Goal: Transaction & Acquisition: Book appointment/travel/reservation

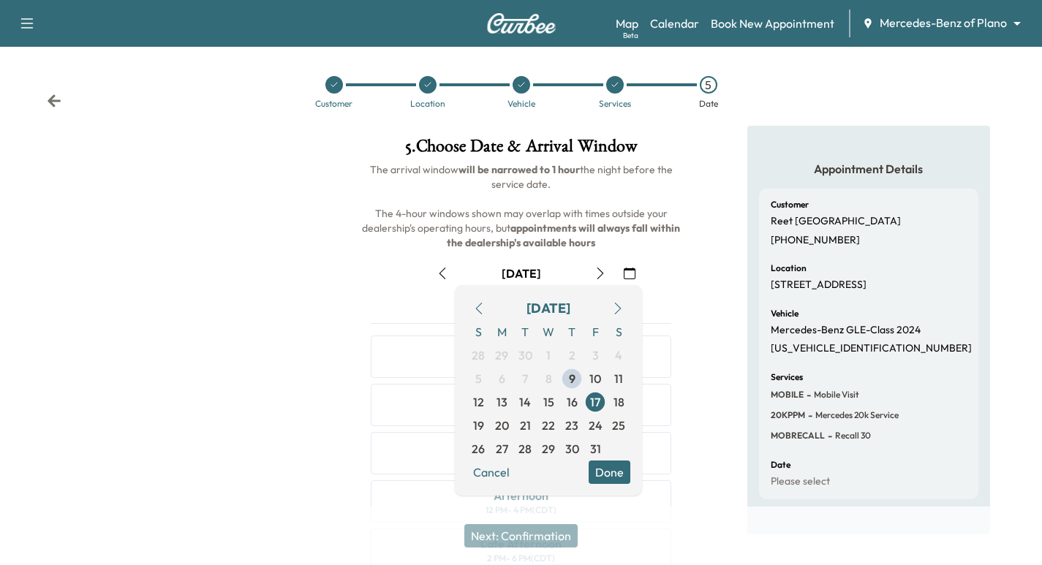
click at [888, 23] on body "Support Log Out Map Beta Calendar Book New Appointment Mercedes-Benz of Plano *…" at bounding box center [521, 282] width 1042 height 565
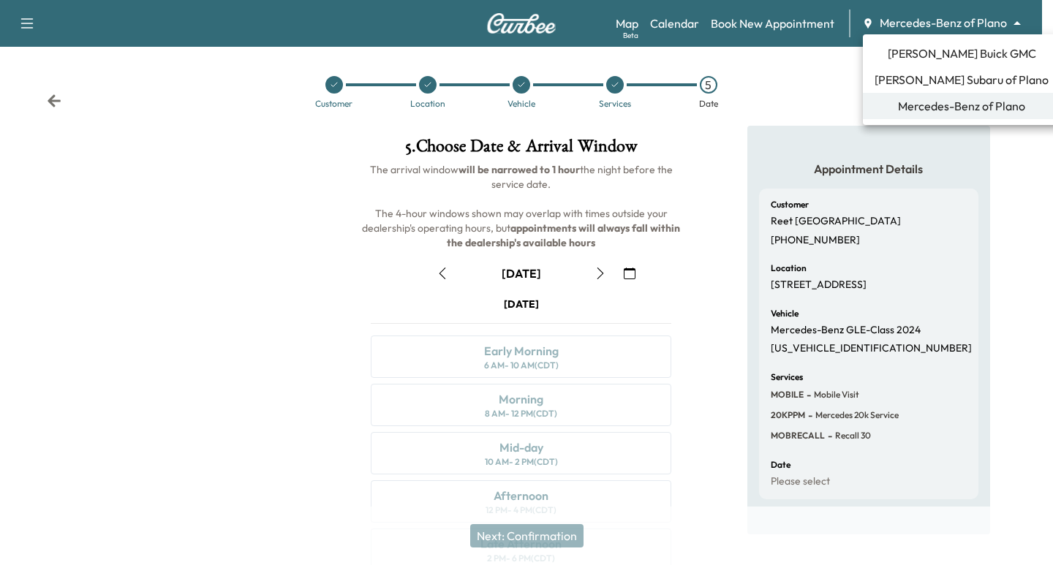
click at [909, 50] on span "[PERSON_NAME] Buick GMC" at bounding box center [961, 54] width 148 height 18
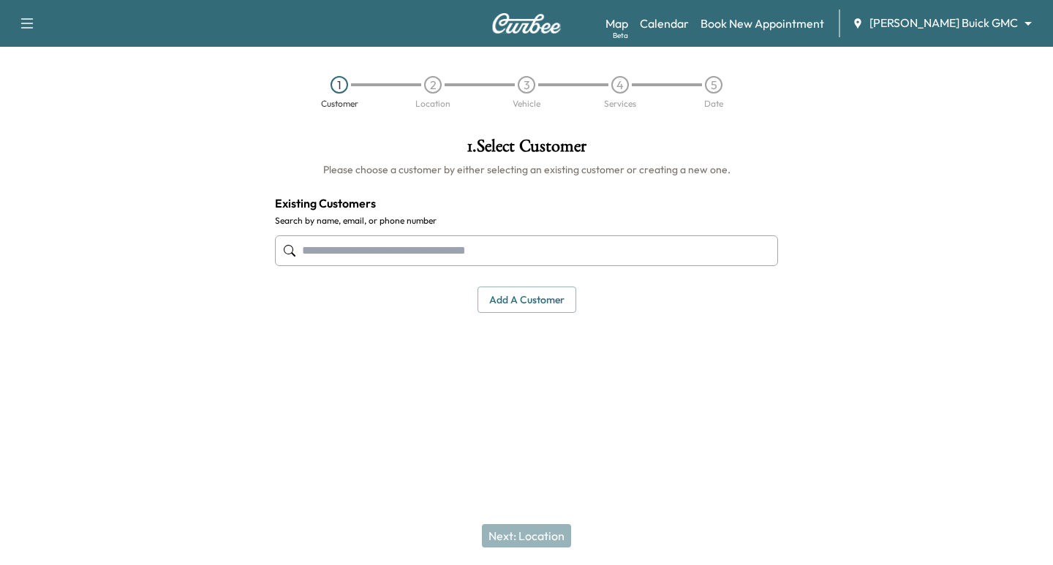
click at [393, 245] on input "text" at bounding box center [526, 250] width 503 height 31
paste input "**********"
click at [360, 248] on input "**********" at bounding box center [526, 250] width 503 height 31
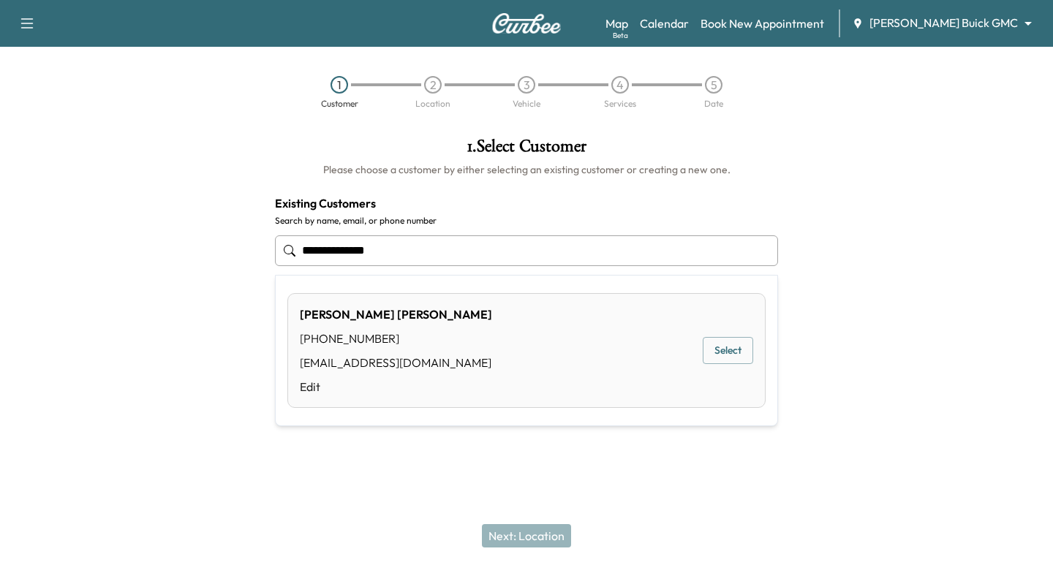
click at [354, 242] on input "**********" at bounding box center [526, 250] width 503 height 31
click at [330, 253] on input "**********" at bounding box center [526, 250] width 503 height 31
click at [304, 250] on input "**********" at bounding box center [526, 250] width 503 height 31
click at [714, 356] on button "Select" at bounding box center [727, 350] width 50 height 27
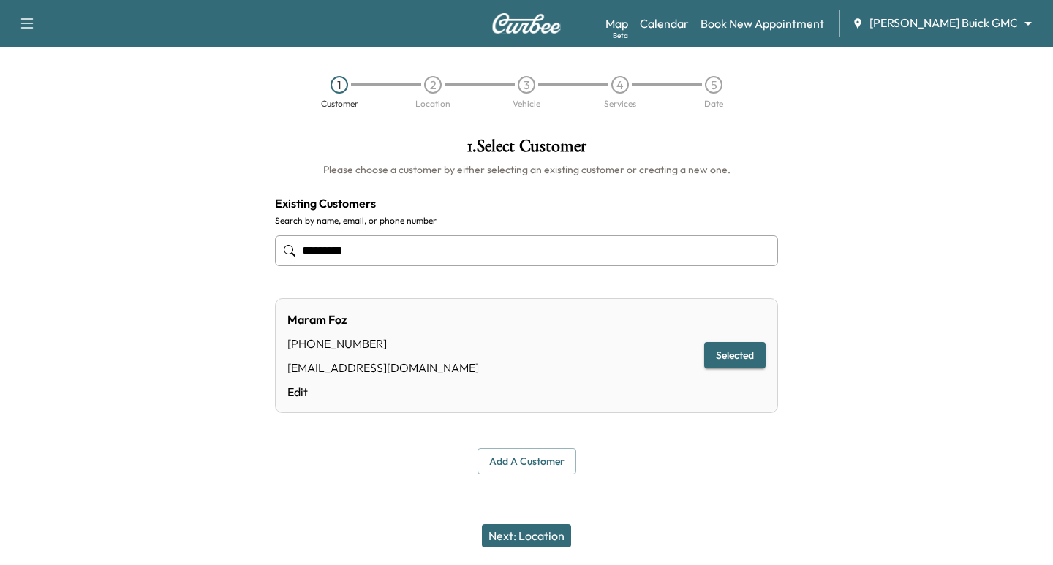
type input "*********"
click at [534, 534] on button "Next: Location" at bounding box center [526, 535] width 89 height 23
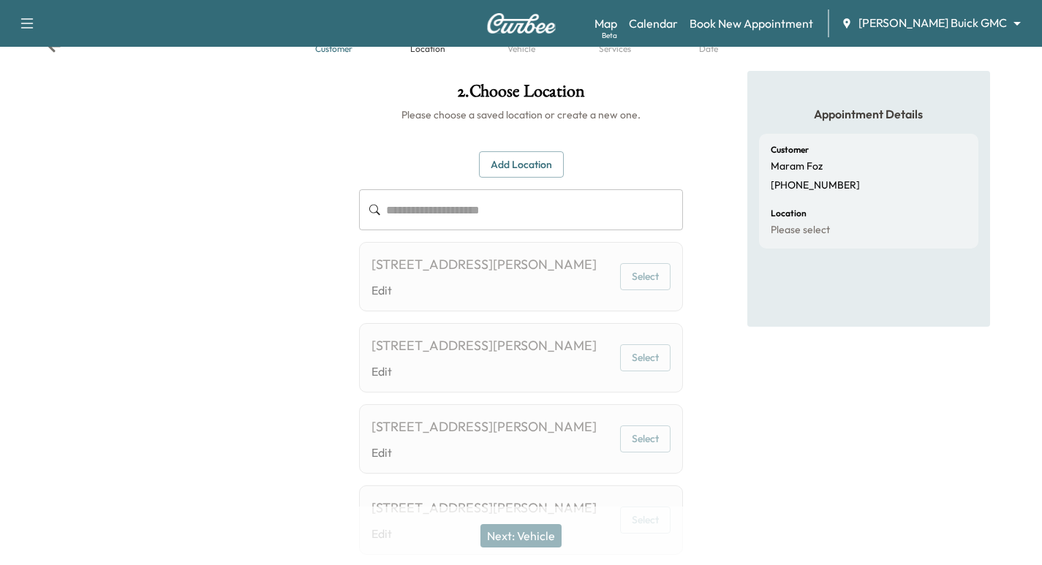
scroll to position [73, 0]
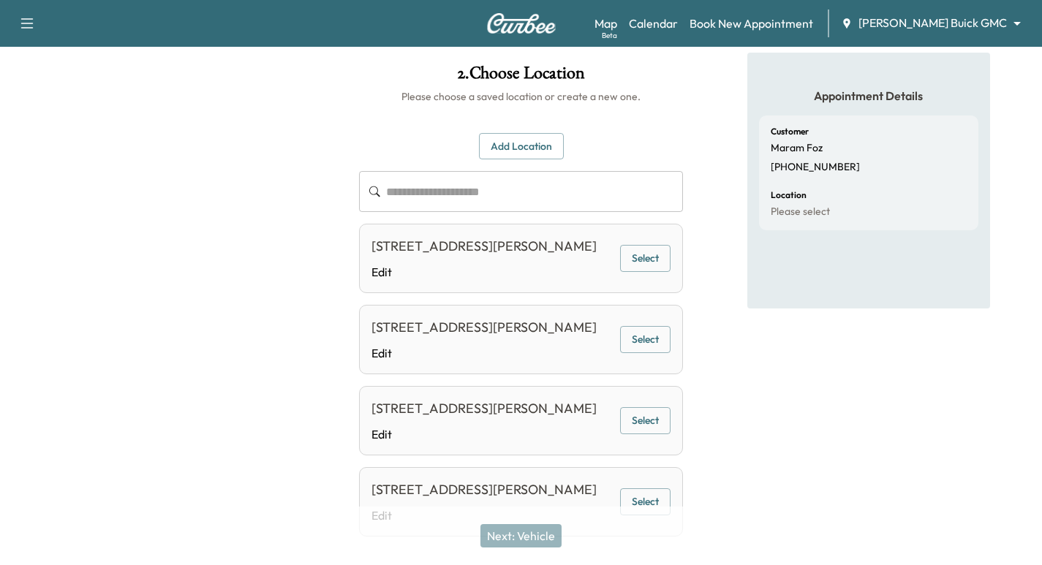
click at [624, 261] on button "Select" at bounding box center [645, 258] width 50 height 27
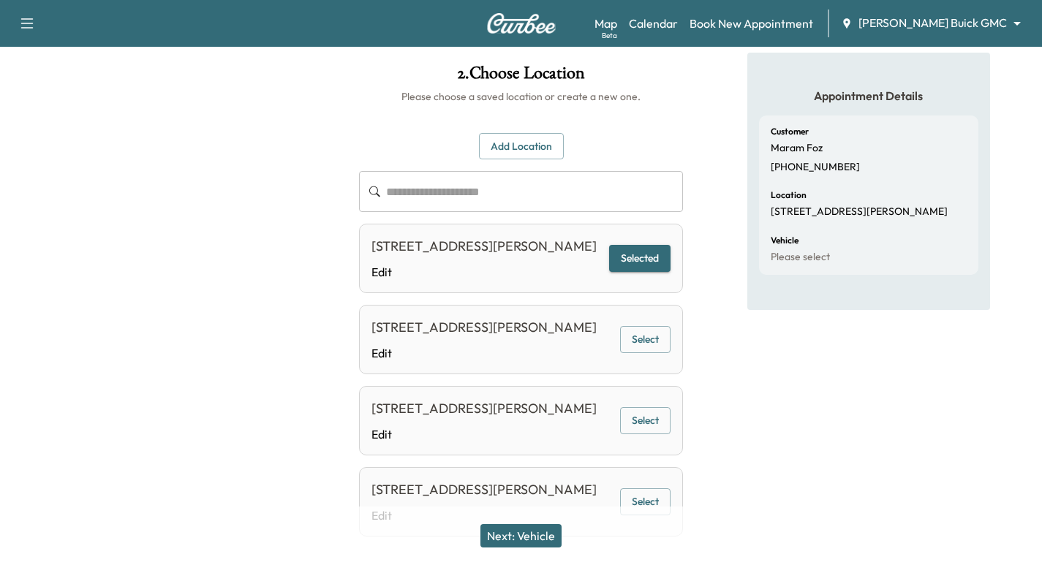
click at [541, 527] on button "Next: Vehicle" at bounding box center [520, 535] width 81 height 23
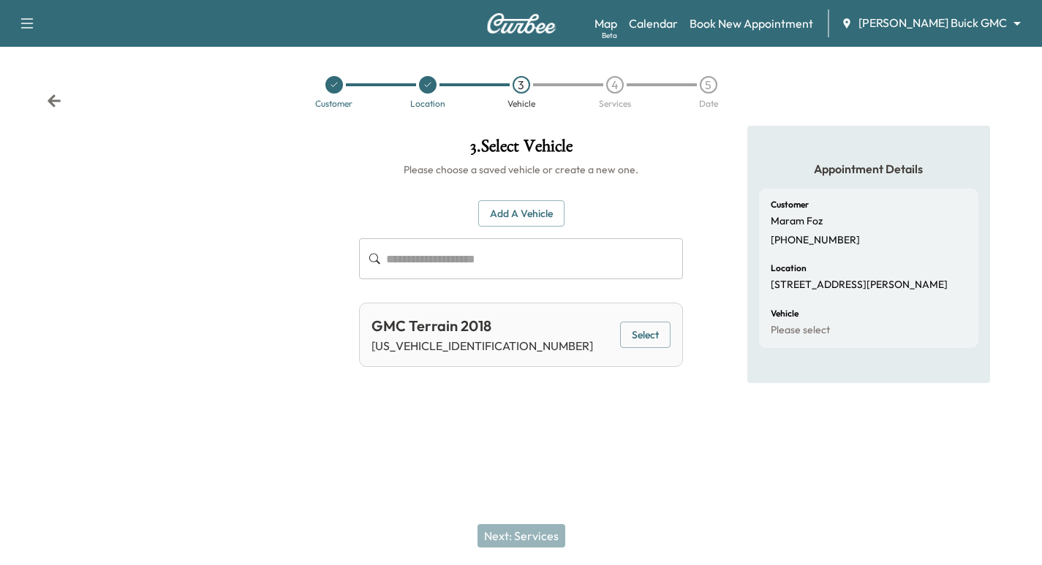
scroll to position [0, 0]
click at [541, 219] on button "Add a Vehicle" at bounding box center [526, 213] width 86 height 27
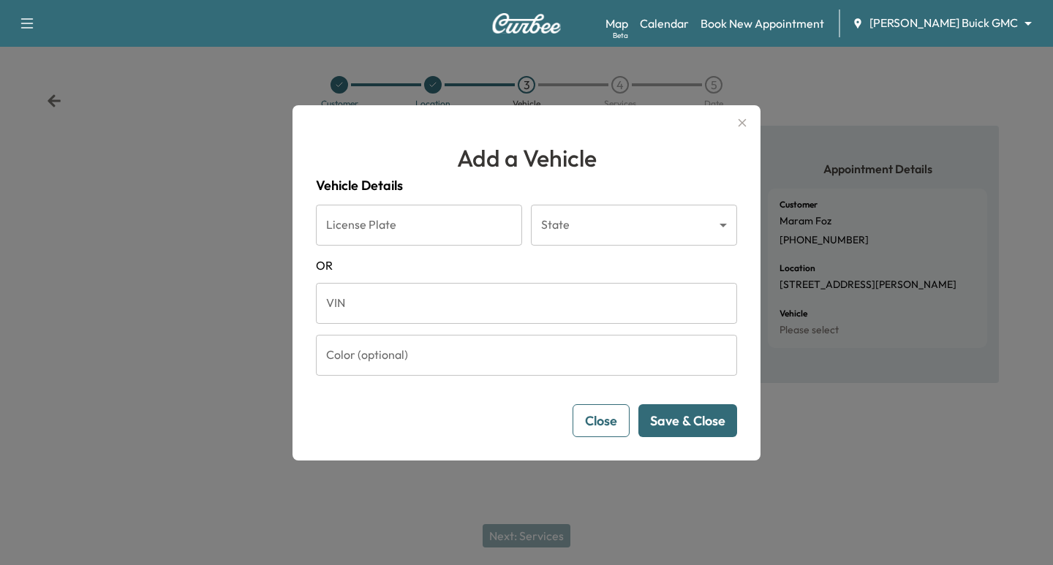
click at [423, 306] on input "VIN" at bounding box center [526, 303] width 421 height 41
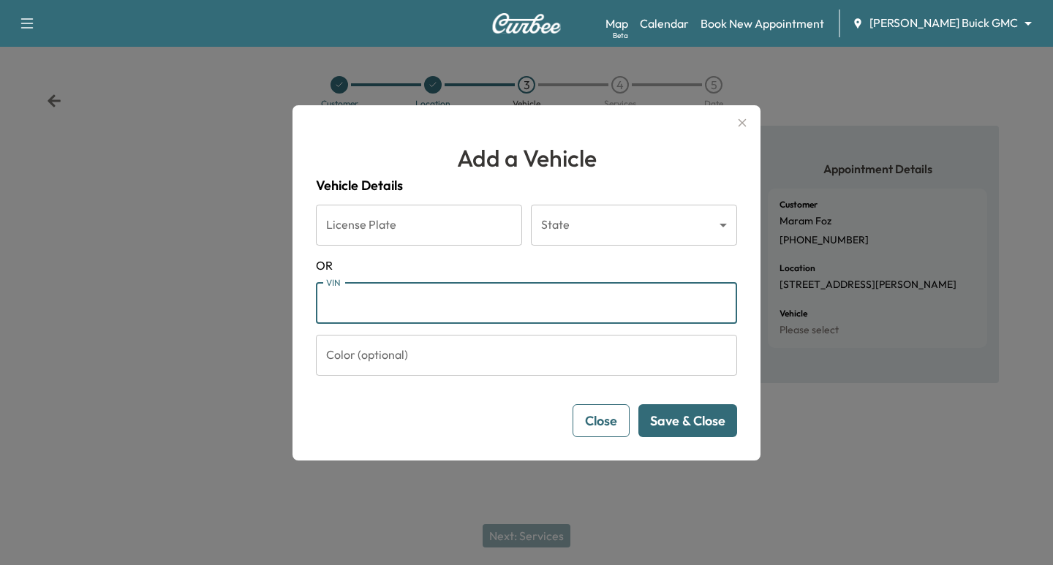
paste input "**********"
type input "**********"
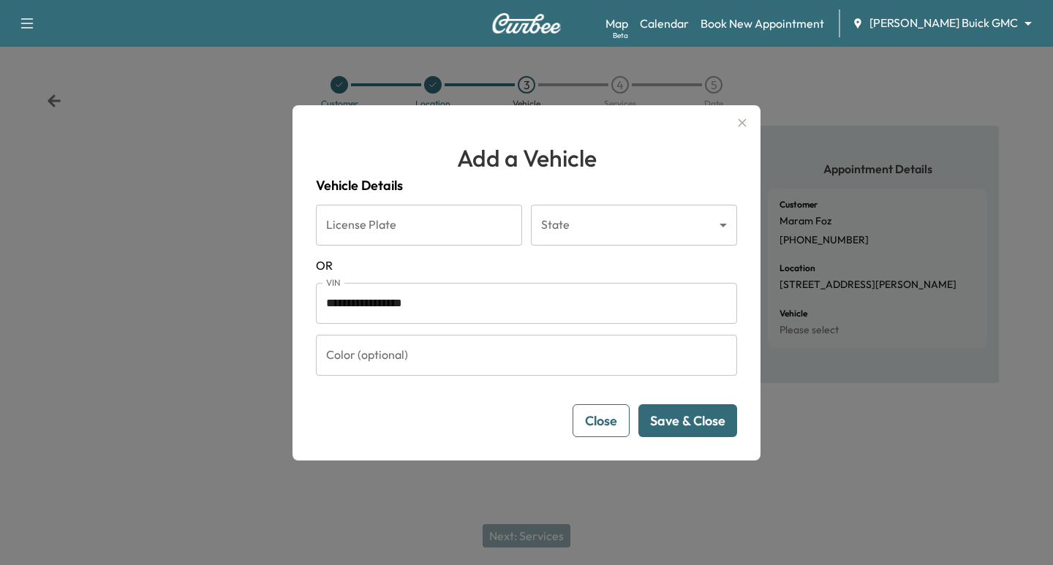
click at [689, 426] on button "Save & Close" at bounding box center [687, 420] width 99 height 33
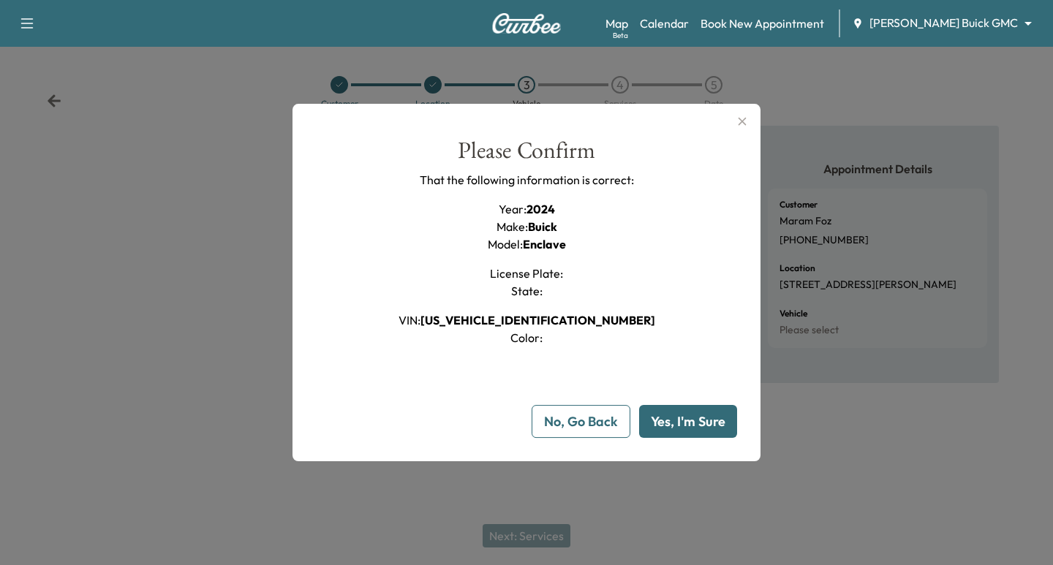
click at [680, 431] on button "Yes, I'm Sure" at bounding box center [688, 421] width 98 height 33
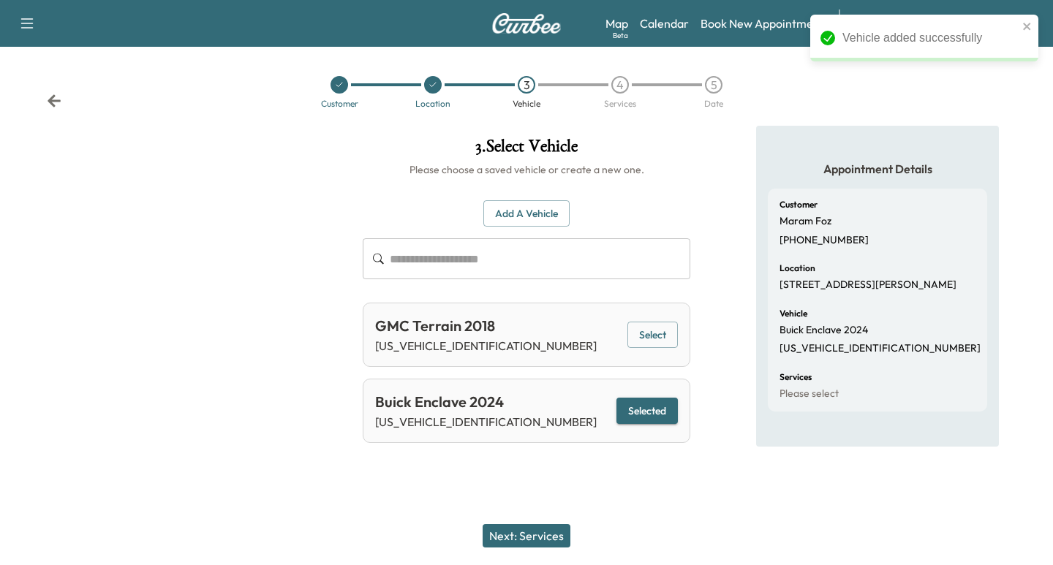
click at [523, 532] on button "Next: Services" at bounding box center [526, 535] width 88 height 23
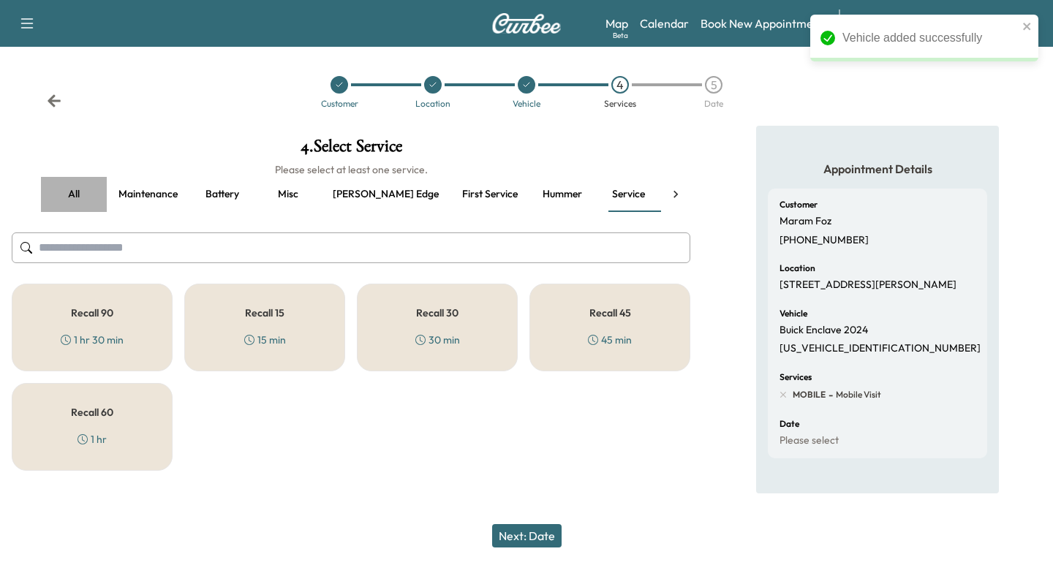
click at [76, 191] on button "all" at bounding box center [74, 194] width 66 height 35
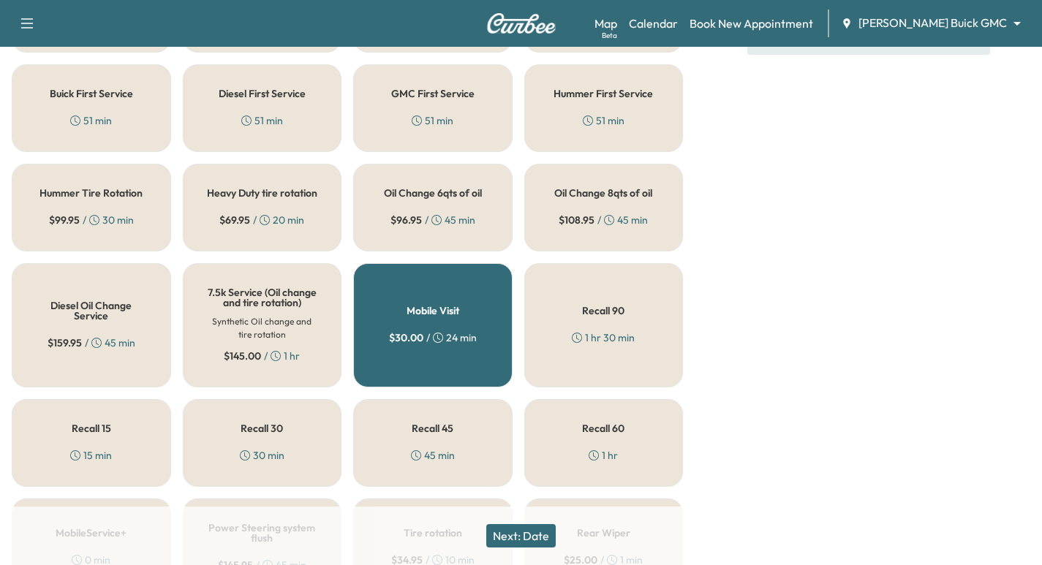
scroll to position [493, 0]
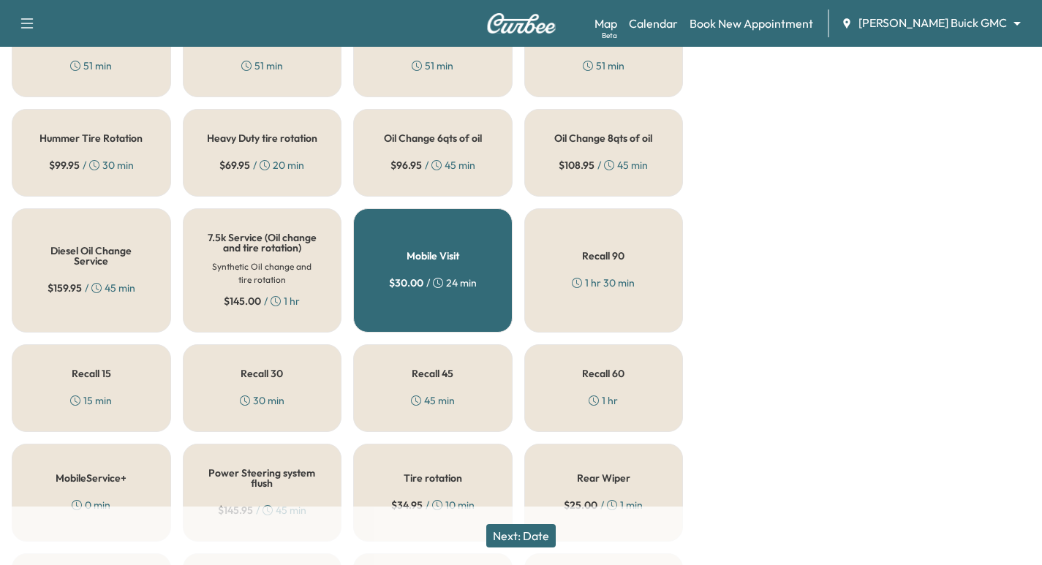
click at [444, 139] on h5 "Oil Change 6qts of oil" at bounding box center [433, 138] width 98 height 10
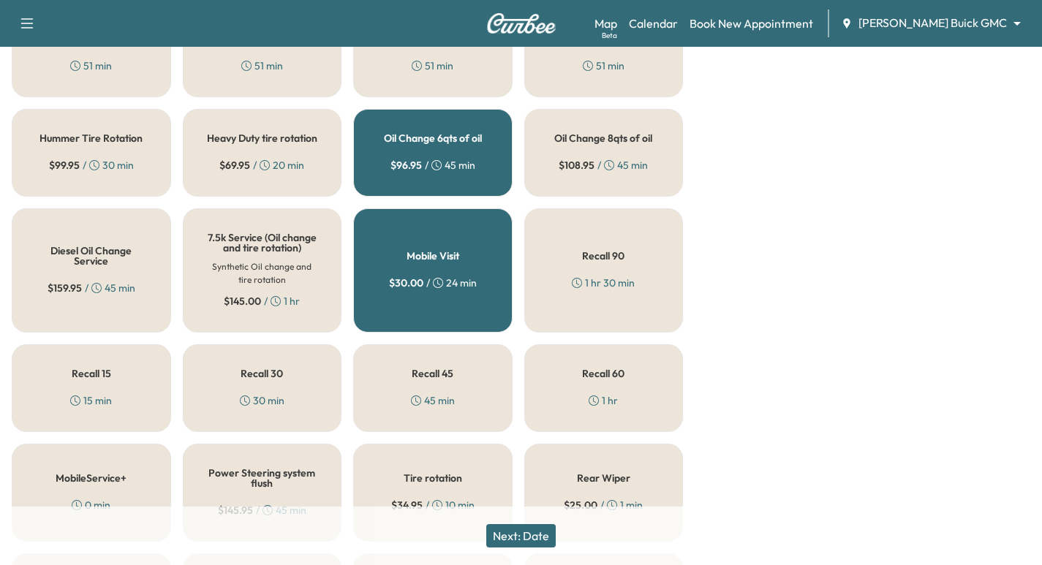
drag, startPoint x: 526, startPoint y: 523, endPoint x: 518, endPoint y: 534, distance: 13.5
click at [524, 524] on div "Next: Date" at bounding box center [521, 536] width 1042 height 58
click at [520, 532] on button "Next: Date" at bounding box center [520, 535] width 69 height 23
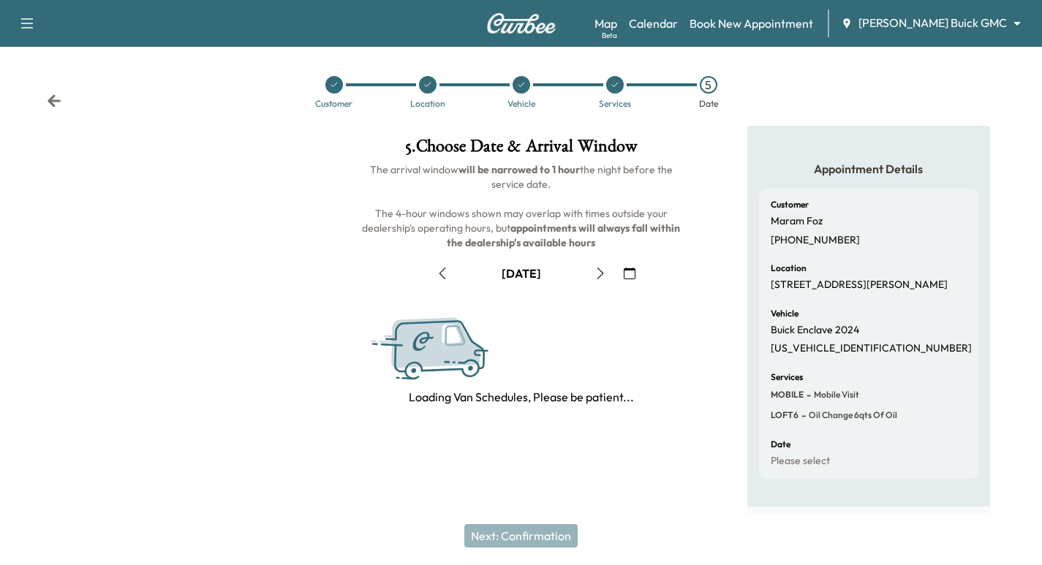
scroll to position [0, 0]
click at [632, 273] on icon "button" at bounding box center [635, 274] width 12 height 12
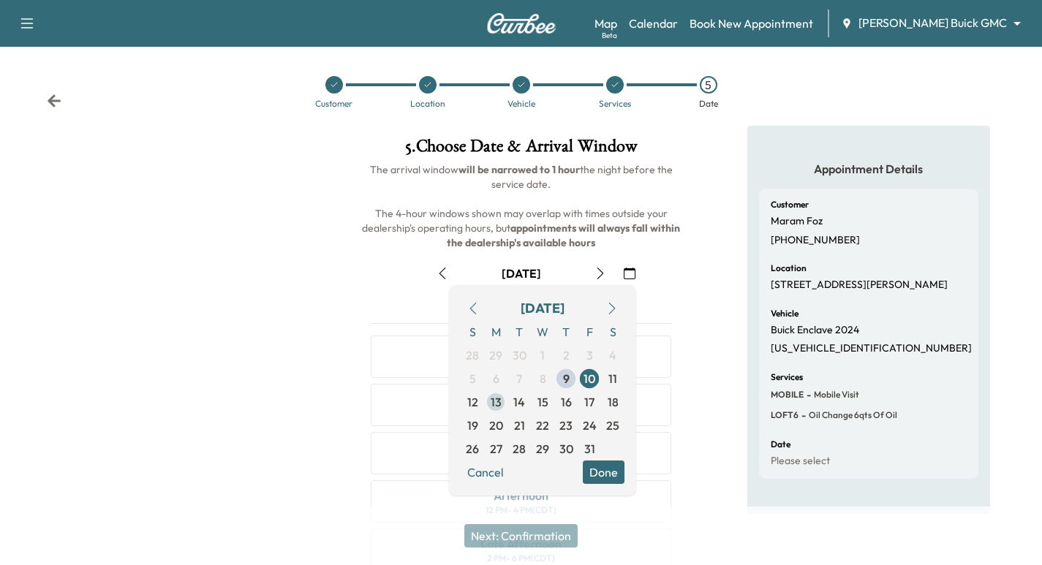
click at [500, 404] on span "13" at bounding box center [495, 402] width 11 height 18
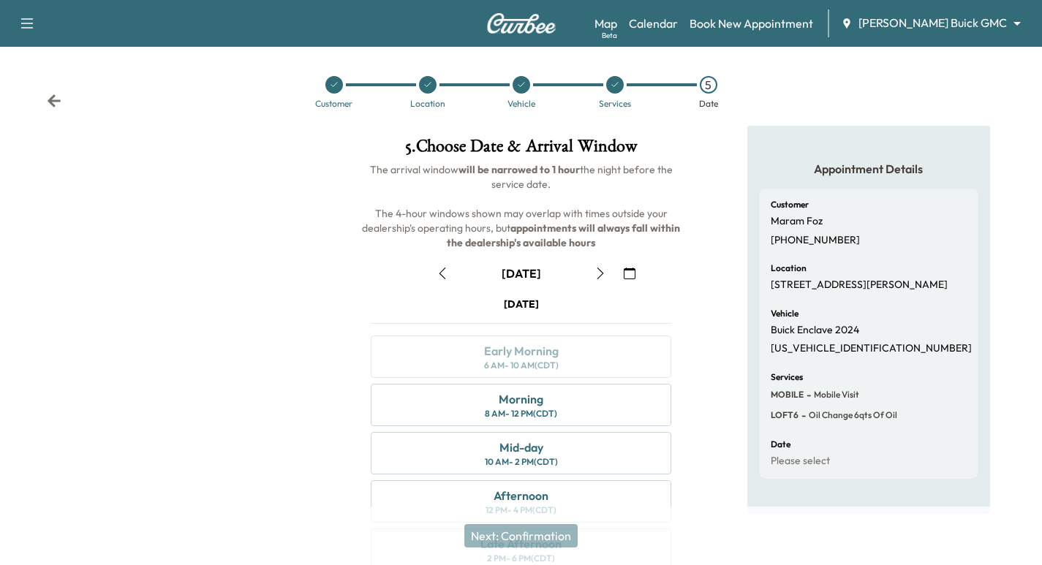
click at [330, 88] on icon at bounding box center [334, 84] width 9 height 9
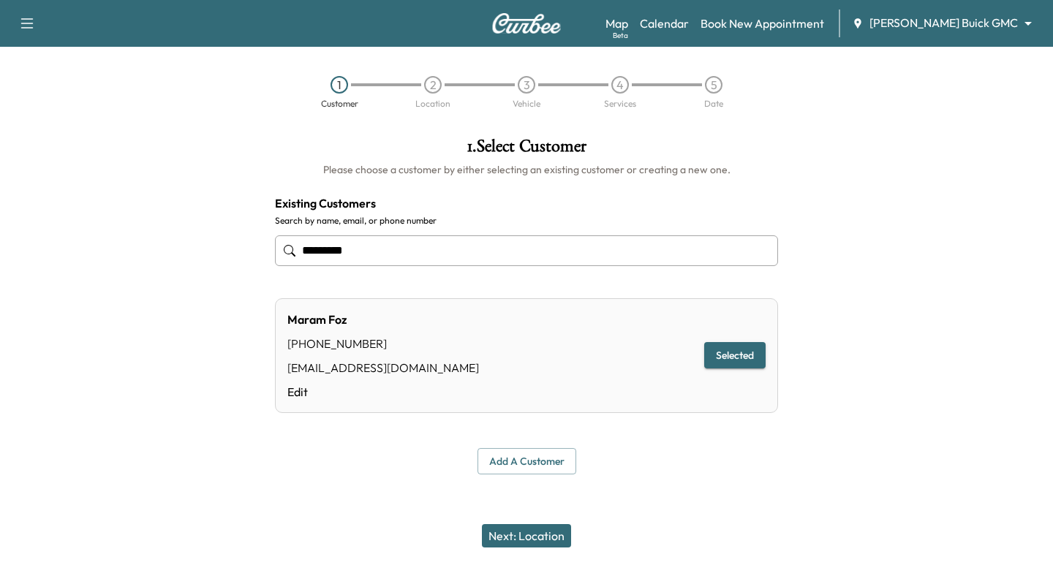
click at [524, 84] on div "3" at bounding box center [527, 85] width 18 height 18
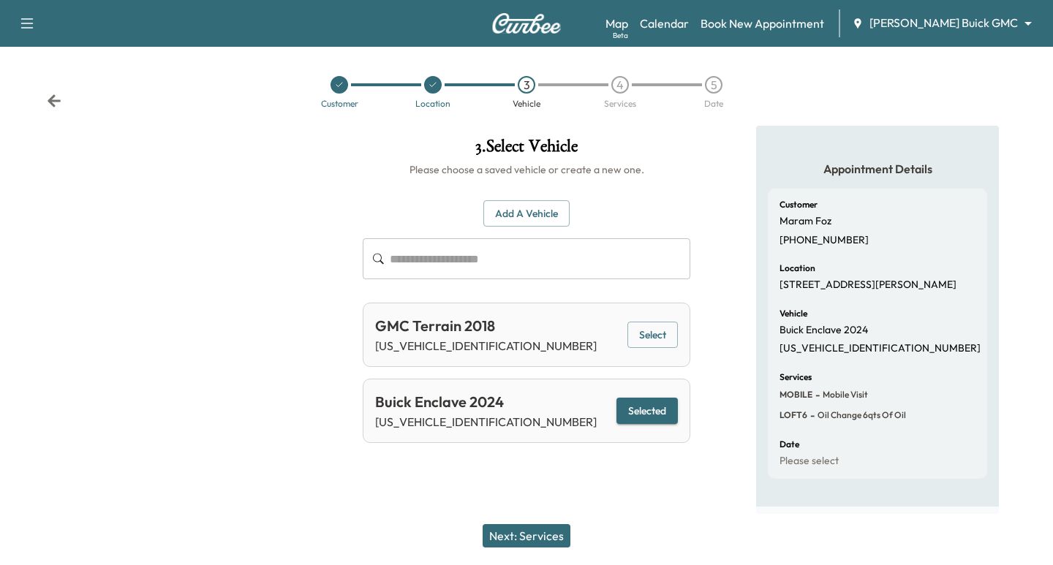
click at [421, 86] on div at bounding box center [433, 85] width 94 height 18
click at [429, 86] on icon at bounding box center [432, 84] width 9 height 9
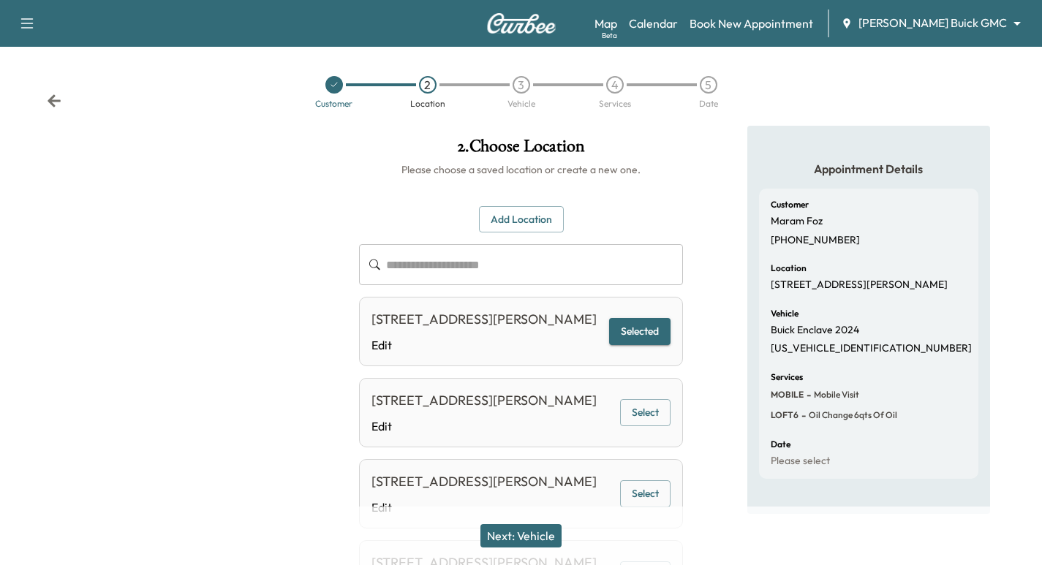
click at [531, 216] on button "Add Location" at bounding box center [521, 219] width 85 height 27
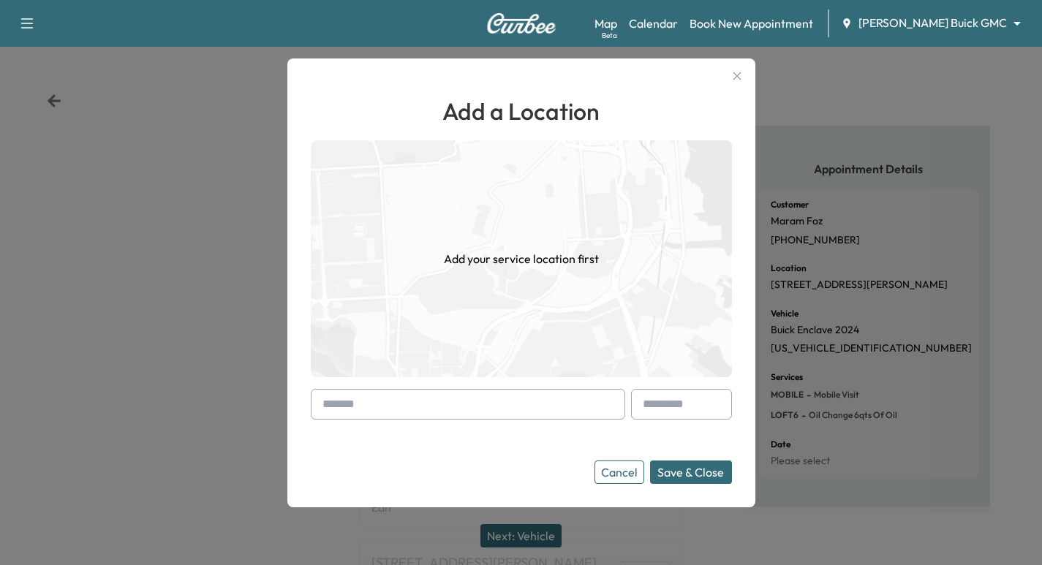
click at [446, 390] on input "text" at bounding box center [468, 404] width 314 height 31
click at [634, 478] on button "Cancel" at bounding box center [619, 472] width 50 height 23
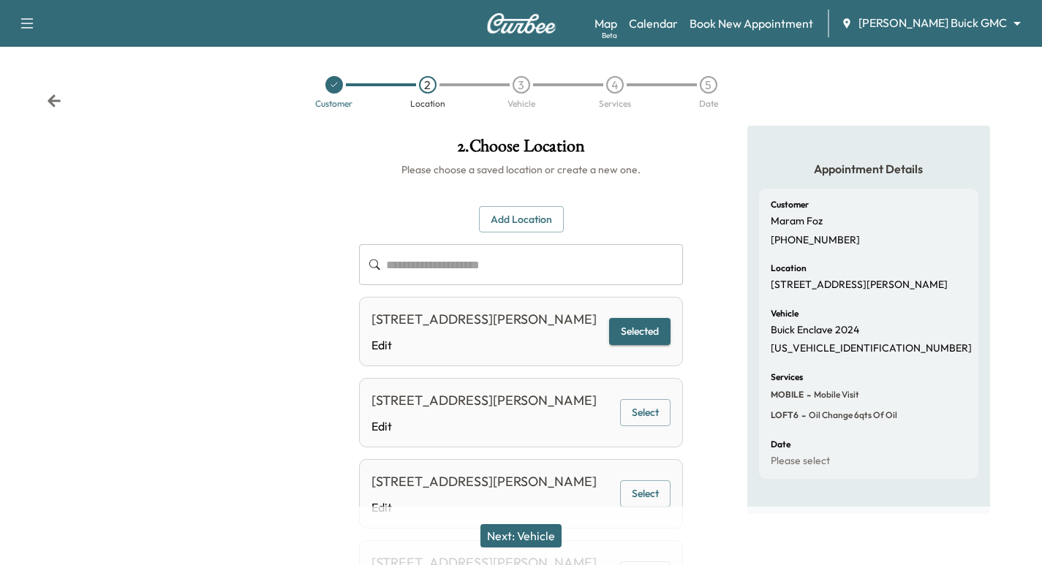
click at [523, 85] on div "3" at bounding box center [521, 85] width 18 height 18
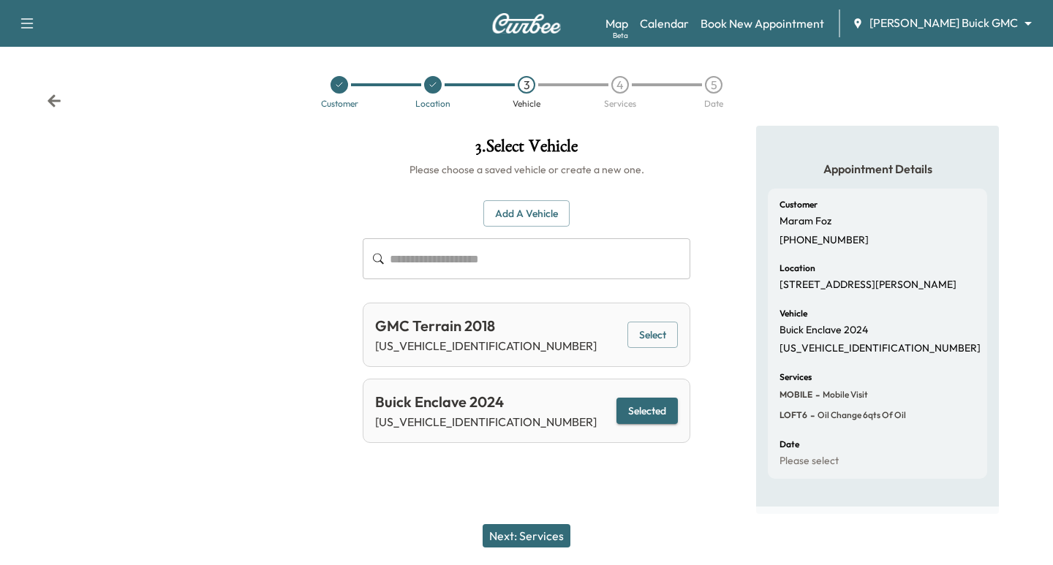
click at [615, 86] on div "4" at bounding box center [620, 85] width 18 height 18
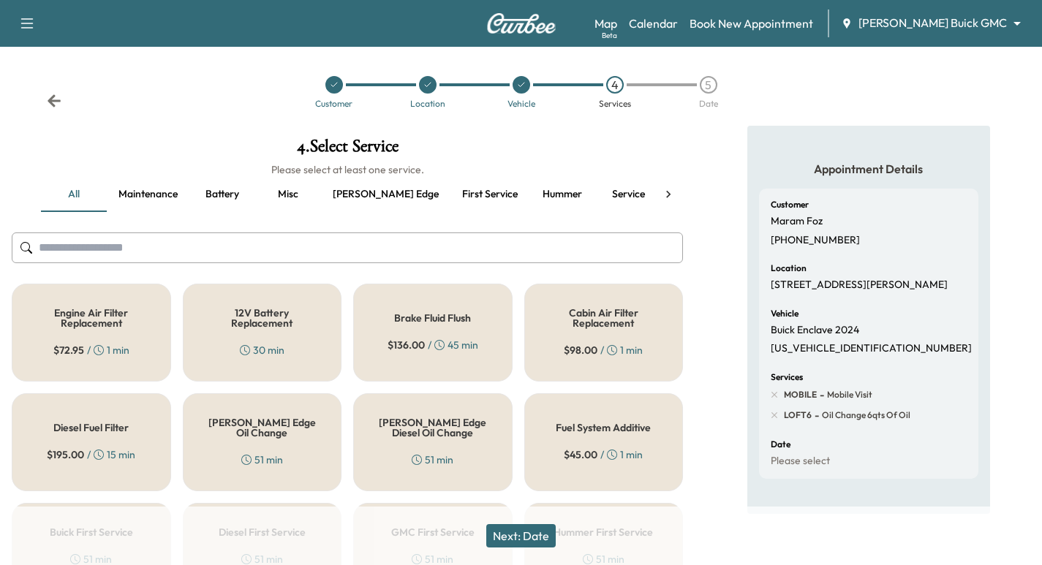
scroll to position [292, 0]
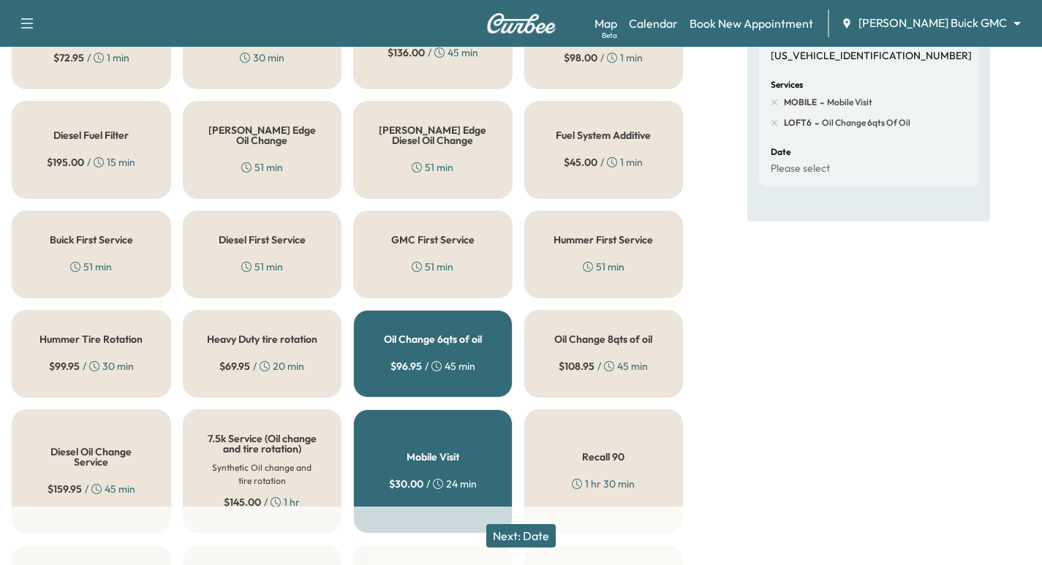
click at [439, 330] on div "Oil Change 6qts of oil $ 96.95 / 45 min" at bounding box center [432, 354] width 159 height 88
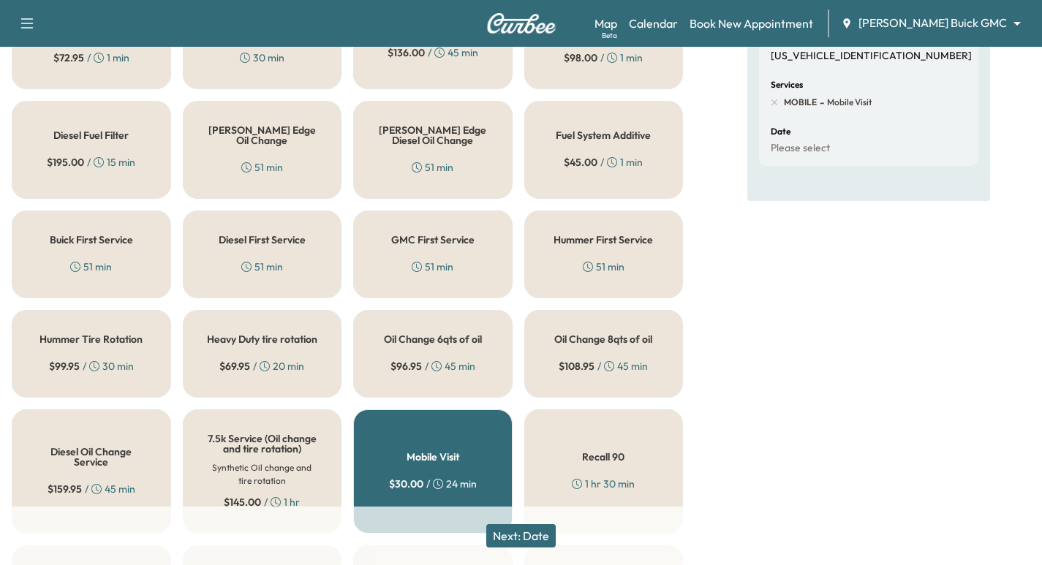
click at [254, 118] on div "[PERSON_NAME] Edge Oil Change 51 min" at bounding box center [262, 150] width 159 height 98
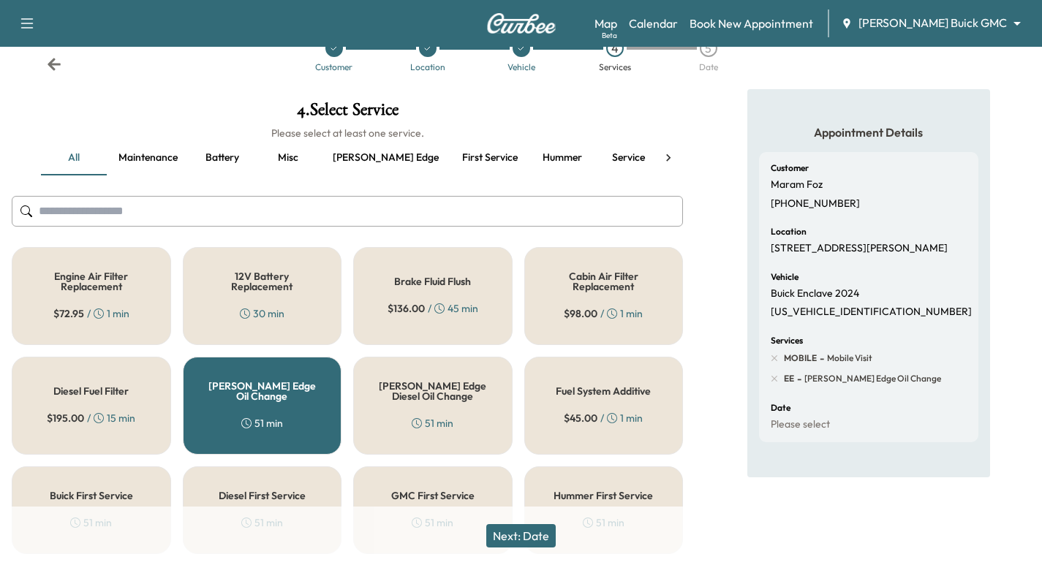
scroll to position [0, 0]
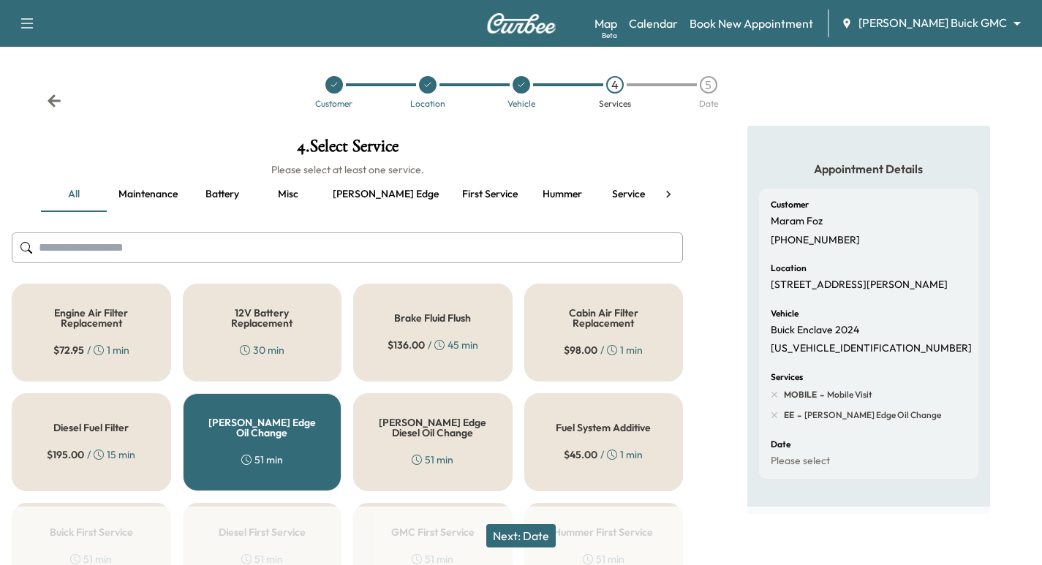
click at [430, 87] on icon at bounding box center [427, 84] width 9 height 9
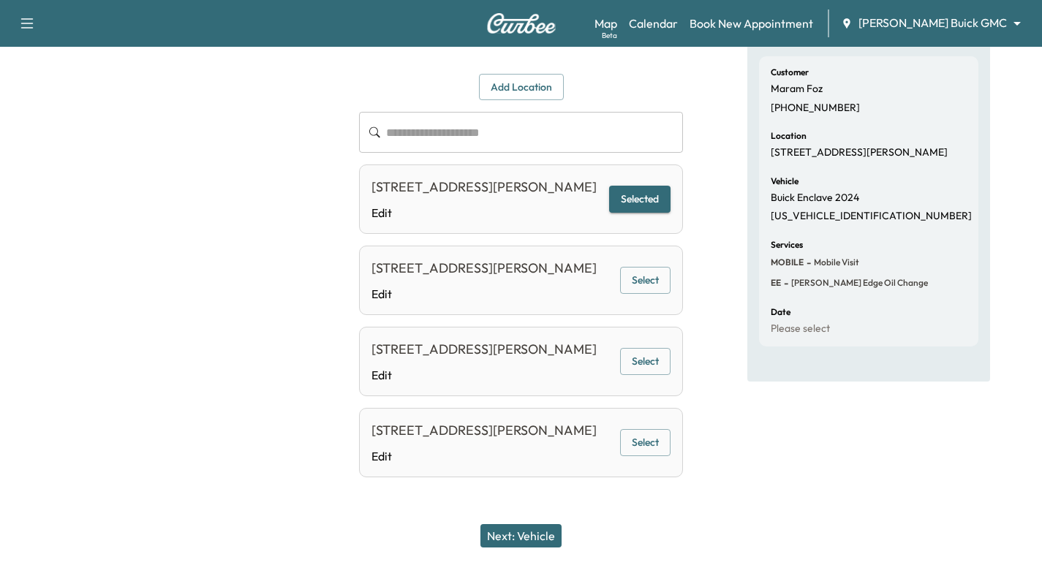
scroll to position [96, 0]
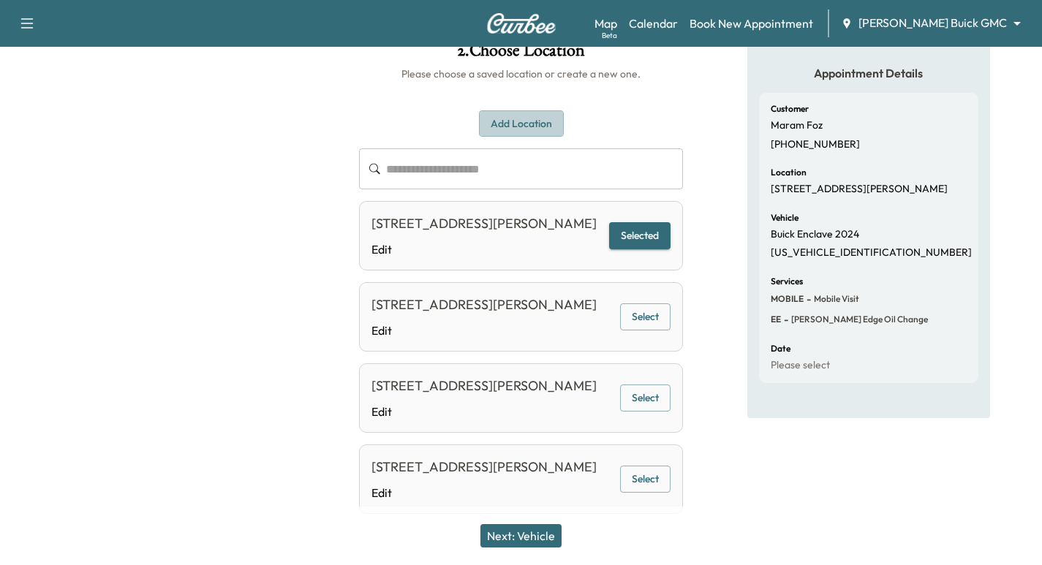
click at [510, 126] on button "Add Location" at bounding box center [521, 123] width 85 height 27
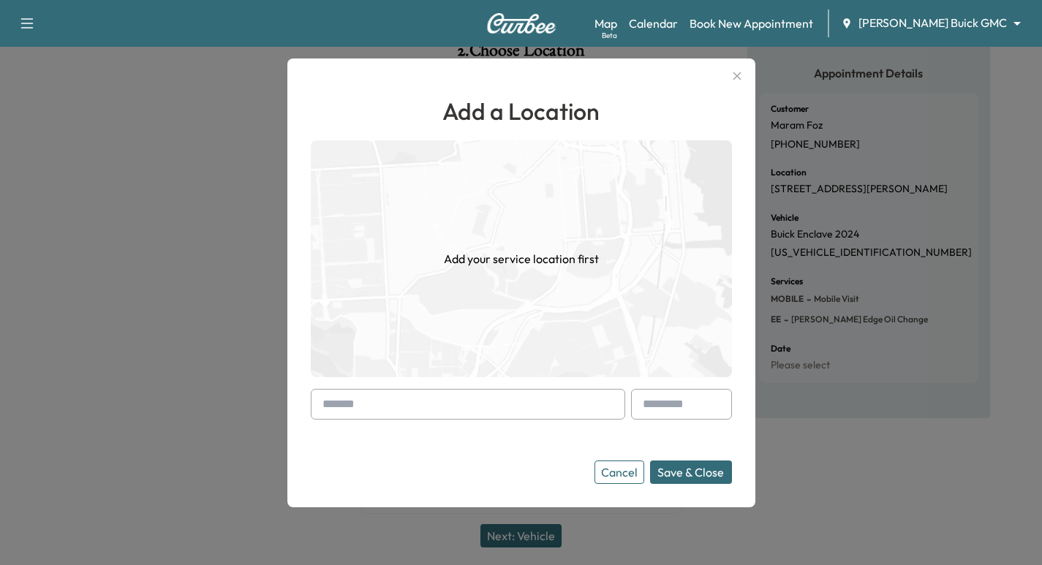
click at [402, 395] on input "text" at bounding box center [468, 404] width 314 height 31
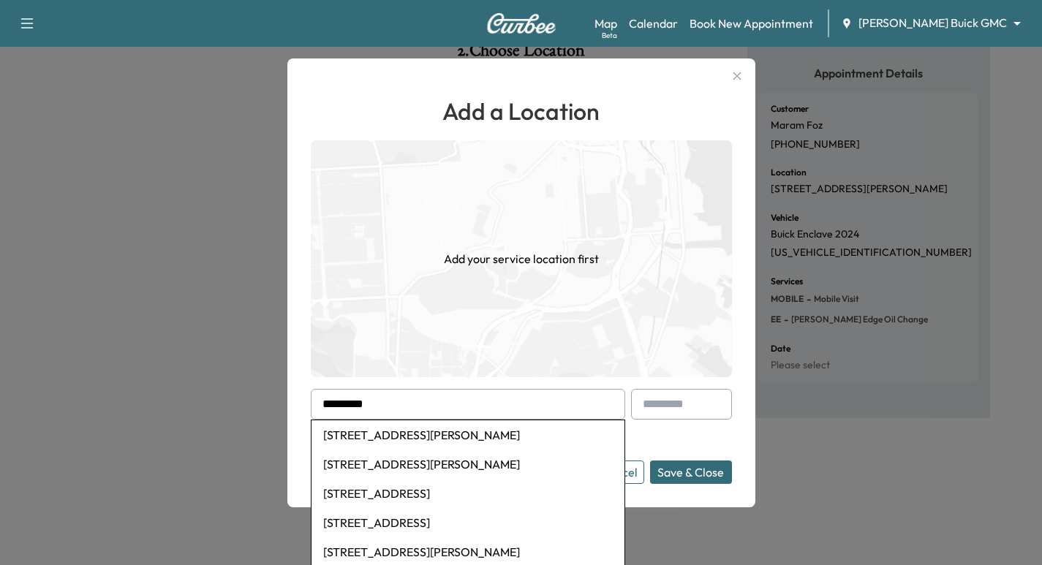
click at [469, 435] on li "[STREET_ADDRESS][PERSON_NAME]" at bounding box center [467, 434] width 313 height 29
type input "**********"
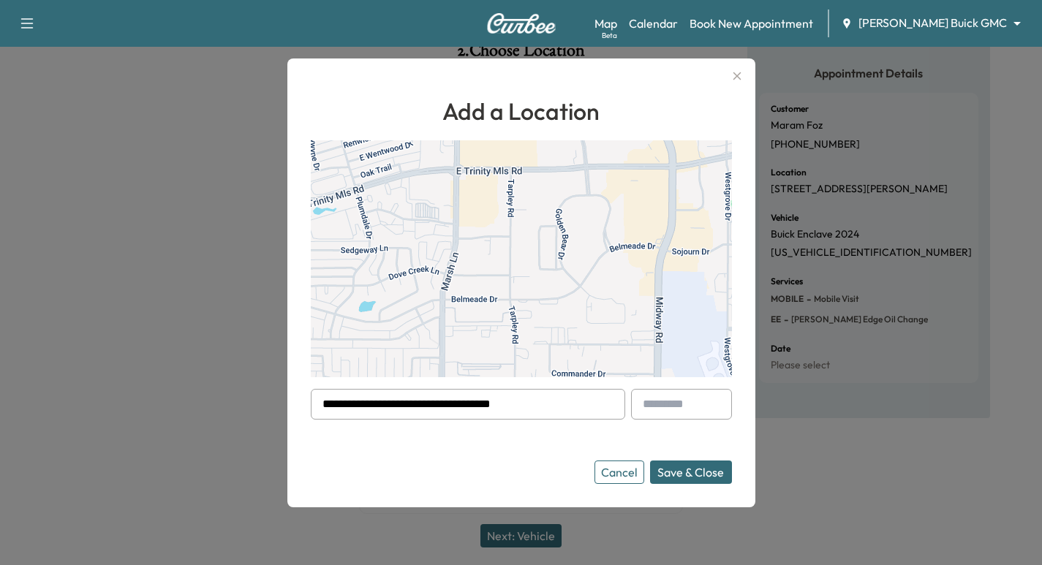
click at [707, 466] on button "Save & Close" at bounding box center [691, 472] width 82 height 23
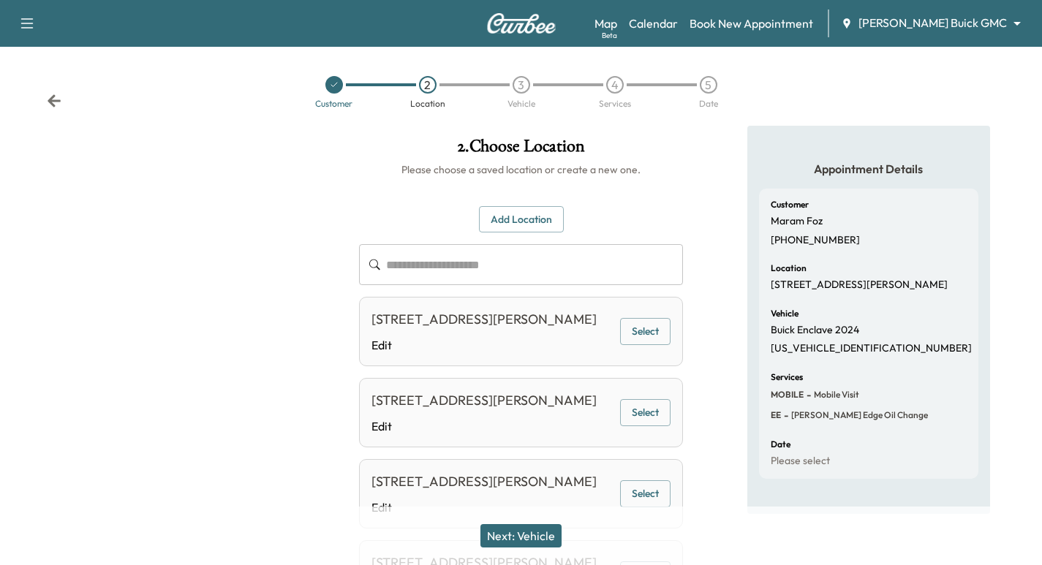
scroll to position [234, 0]
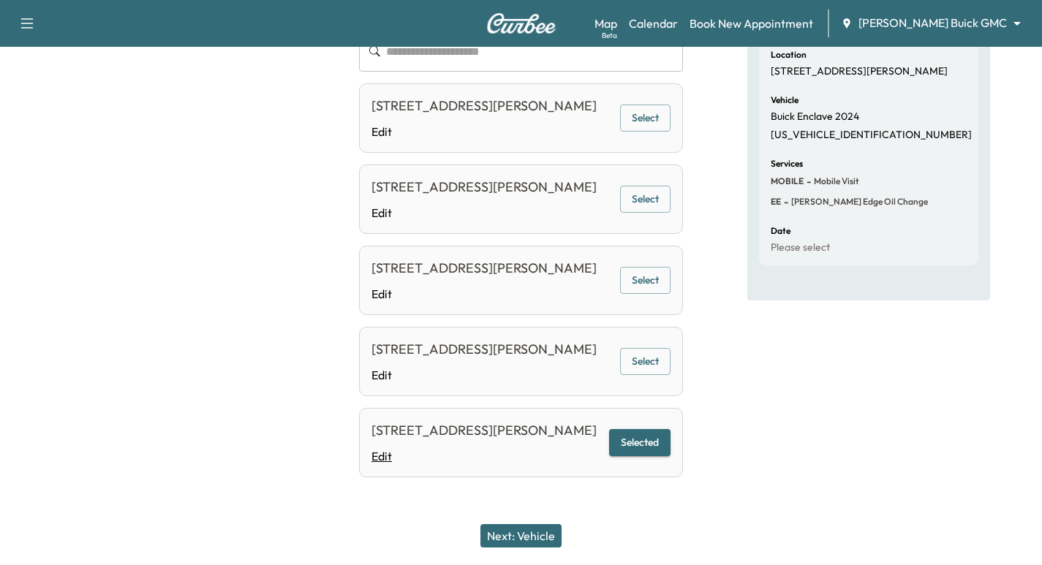
click at [385, 461] on link "Edit" at bounding box center [483, 456] width 225 height 18
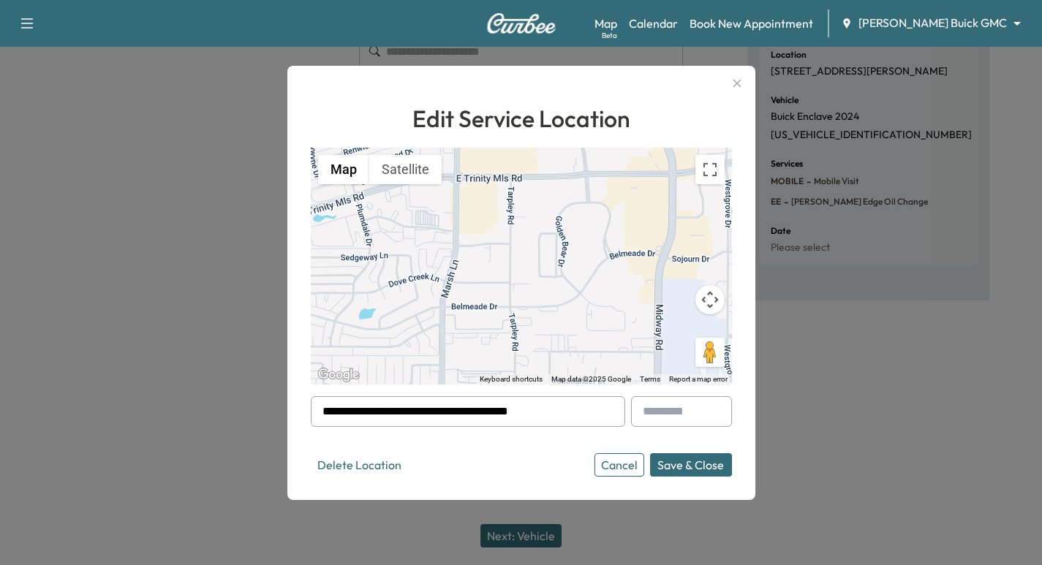
click at [468, 414] on input "**********" at bounding box center [468, 411] width 314 height 31
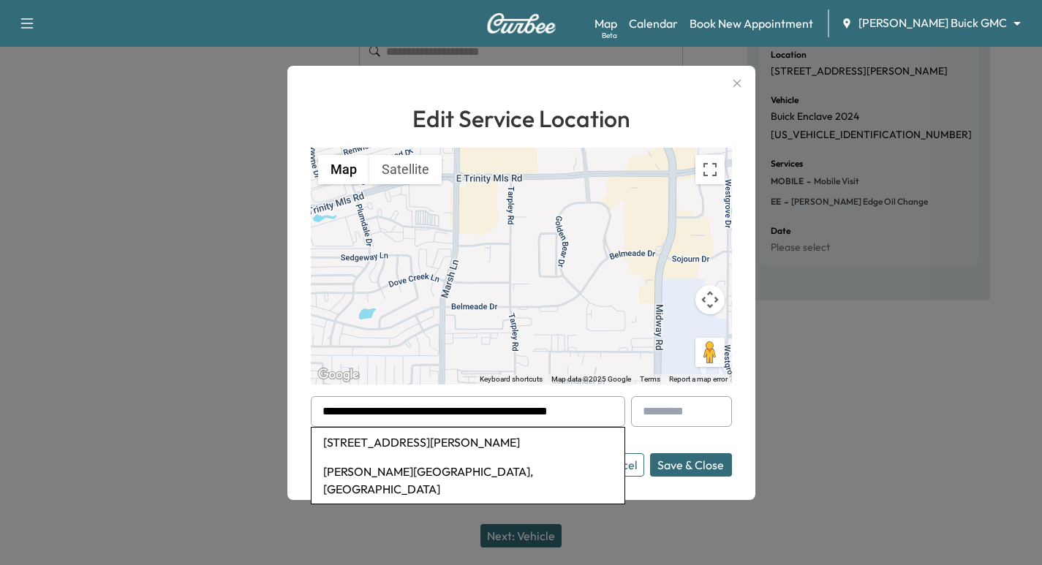
click at [410, 449] on li "[STREET_ADDRESS][PERSON_NAME]" at bounding box center [467, 442] width 313 height 29
type input "**********"
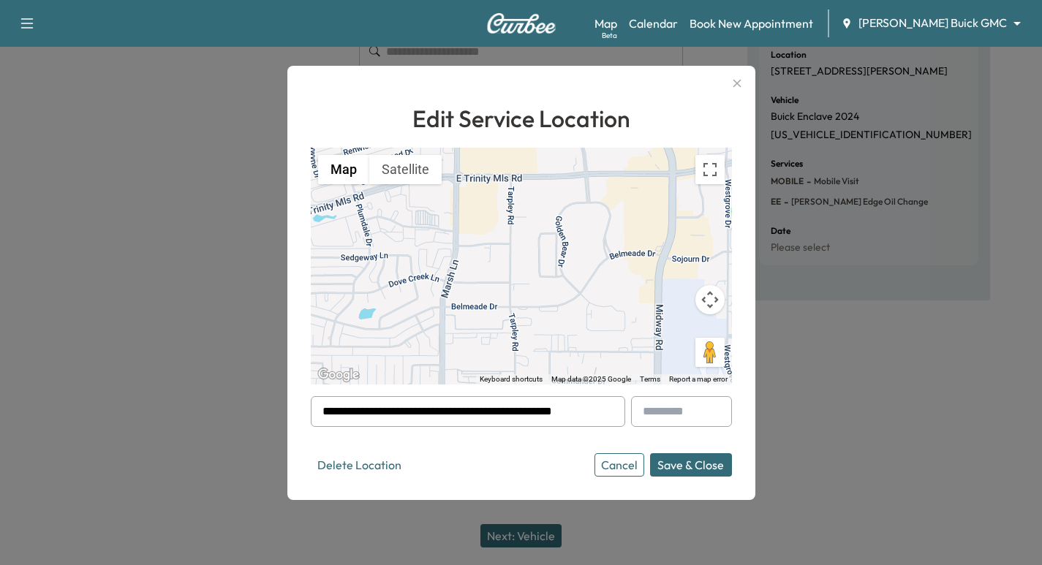
click at [709, 463] on button "Save & Close" at bounding box center [691, 464] width 82 height 23
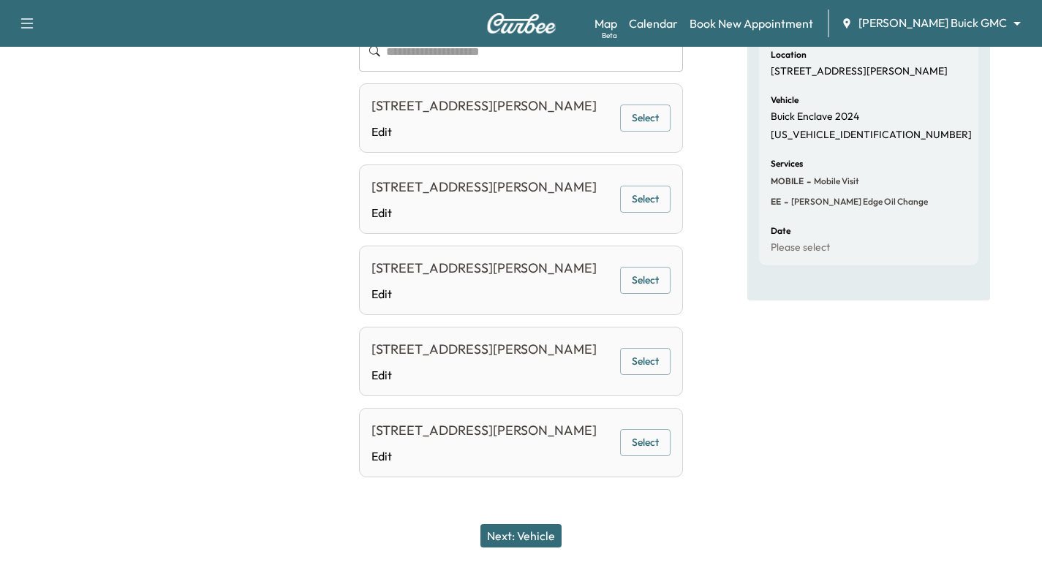
click at [648, 436] on button "Select" at bounding box center [645, 442] width 50 height 27
drag, startPoint x: 537, startPoint y: 537, endPoint x: 521, endPoint y: 523, distance: 21.2
click at [537, 534] on button "Next: Vehicle" at bounding box center [520, 535] width 81 height 23
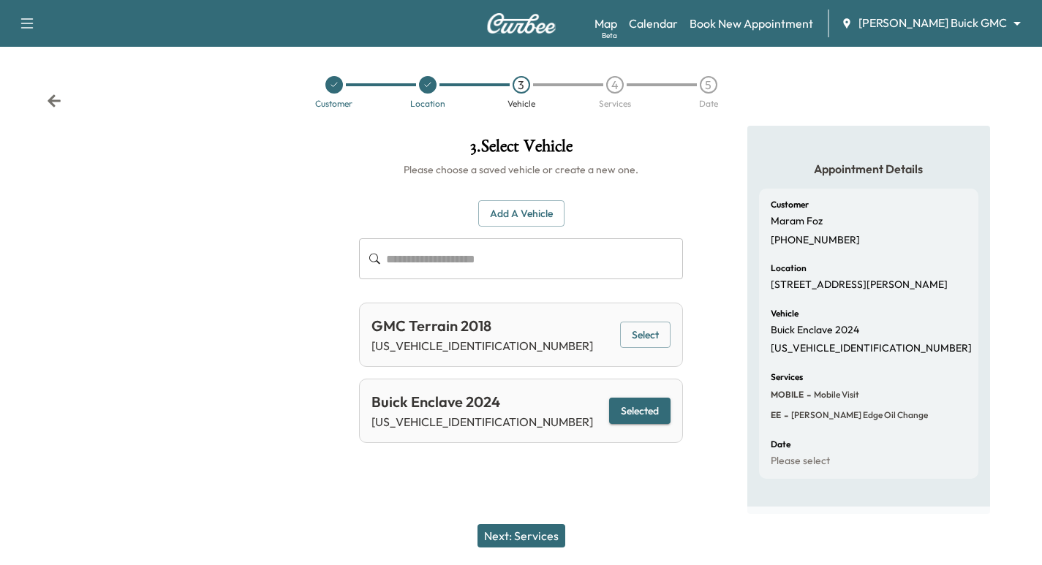
scroll to position [9, 0]
click at [531, 540] on button "Next: Services" at bounding box center [521, 535] width 88 height 23
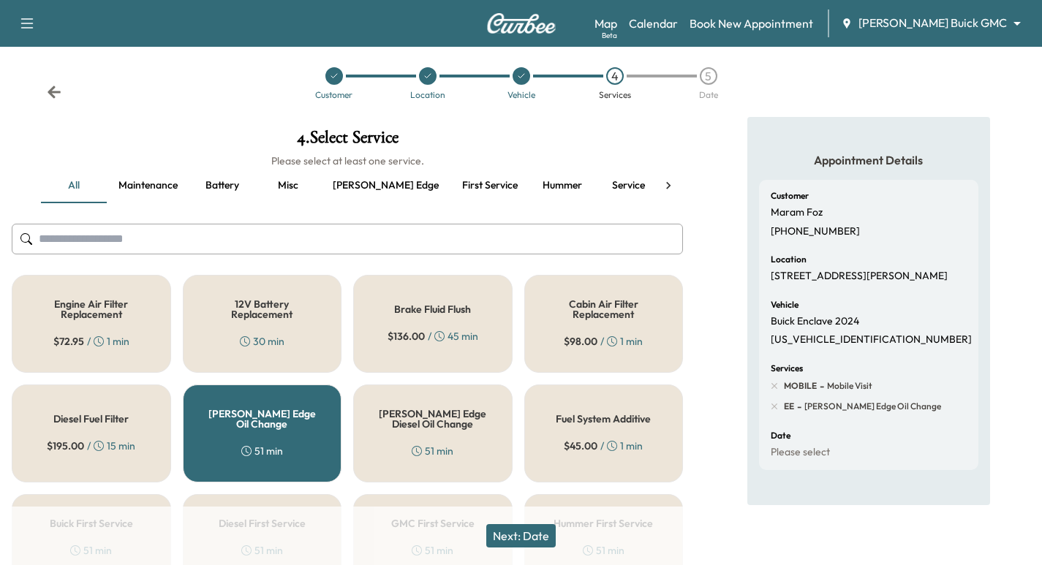
click at [533, 529] on button "Next: Date" at bounding box center [520, 535] width 69 height 23
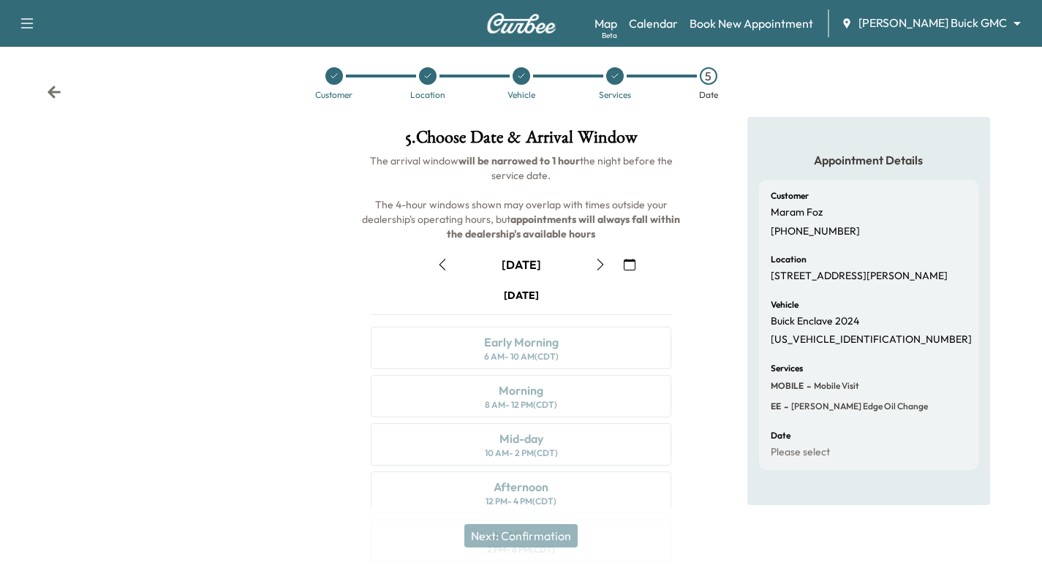
click at [634, 261] on icon "button" at bounding box center [630, 265] width 12 height 12
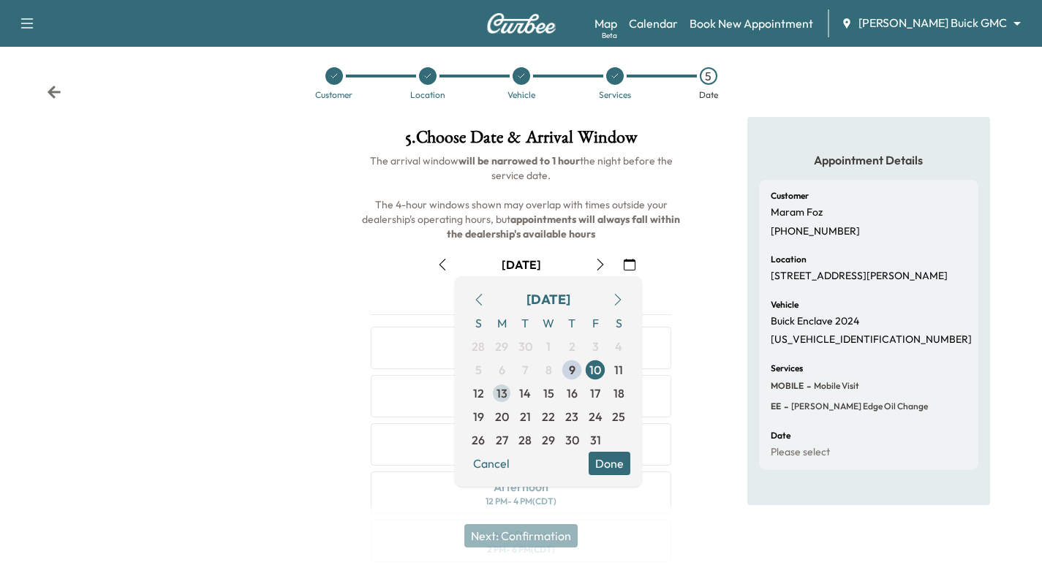
click at [507, 394] on span "13" at bounding box center [501, 394] width 11 height 18
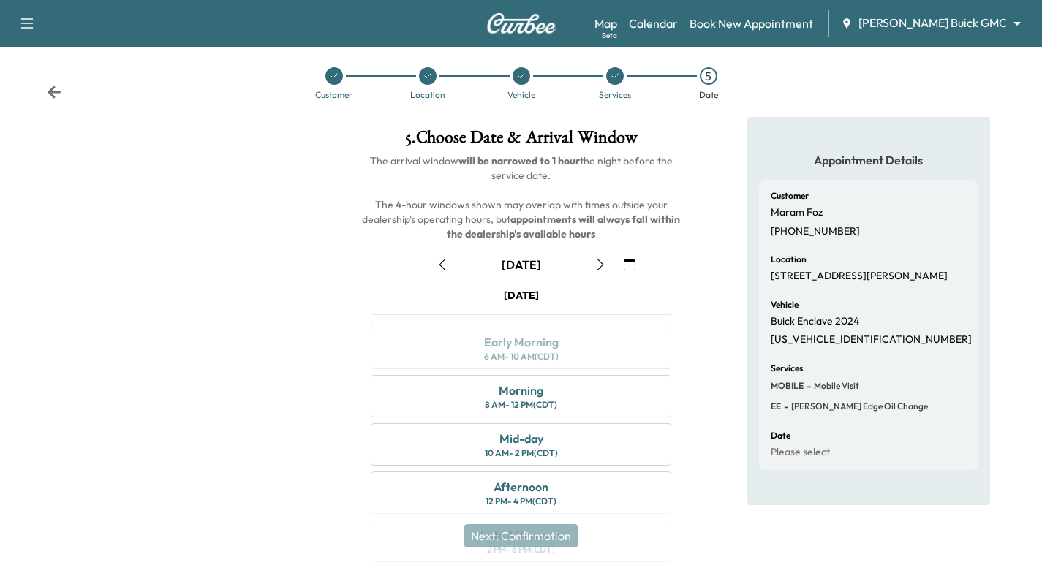
scroll to position [167, 0]
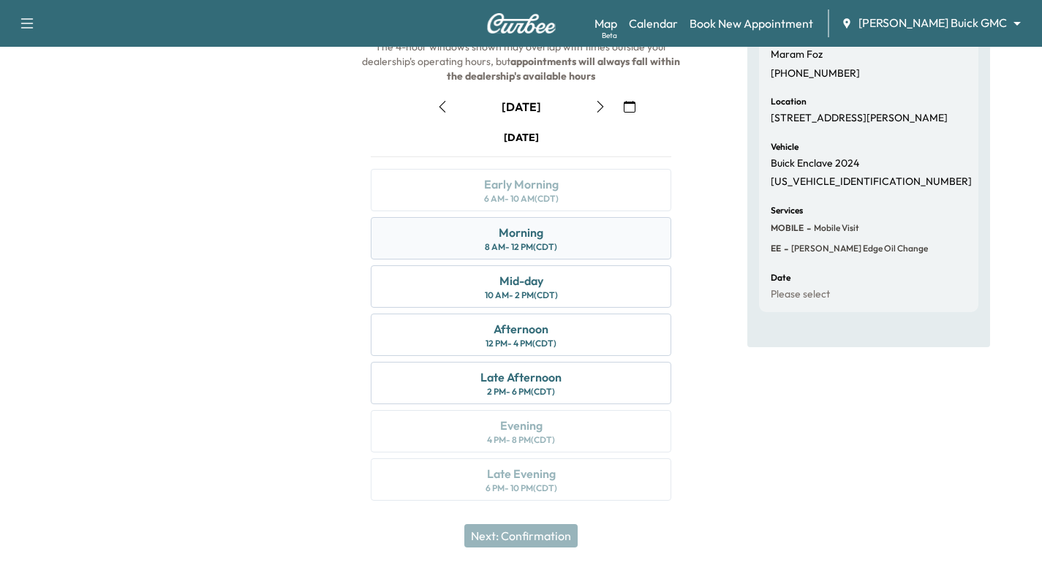
click at [543, 238] on div "Morning 8 AM - 12 PM (CDT)" at bounding box center [521, 238] width 300 height 42
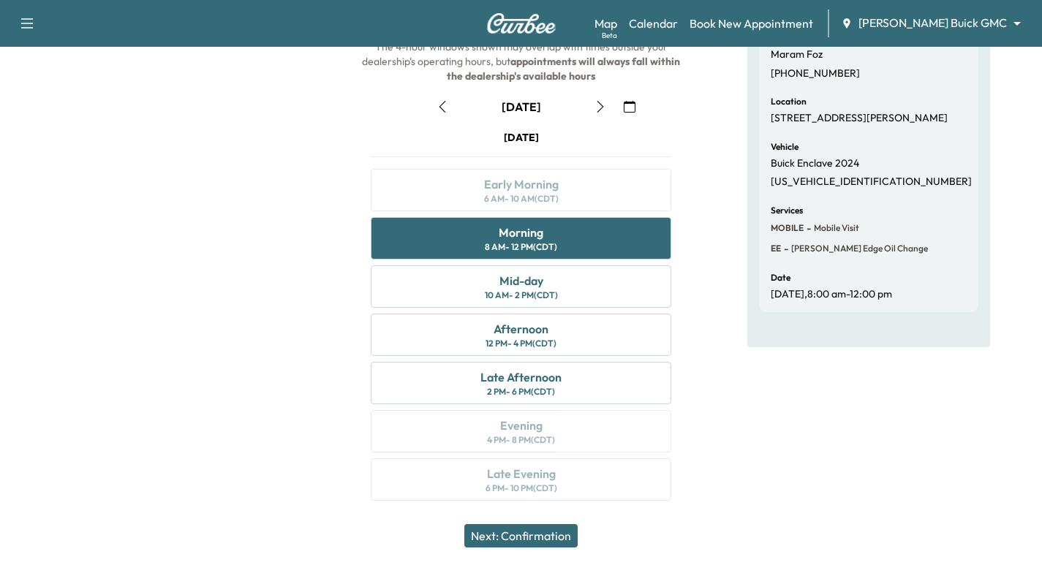
click at [556, 531] on button "Next: Confirmation" at bounding box center [520, 535] width 113 height 23
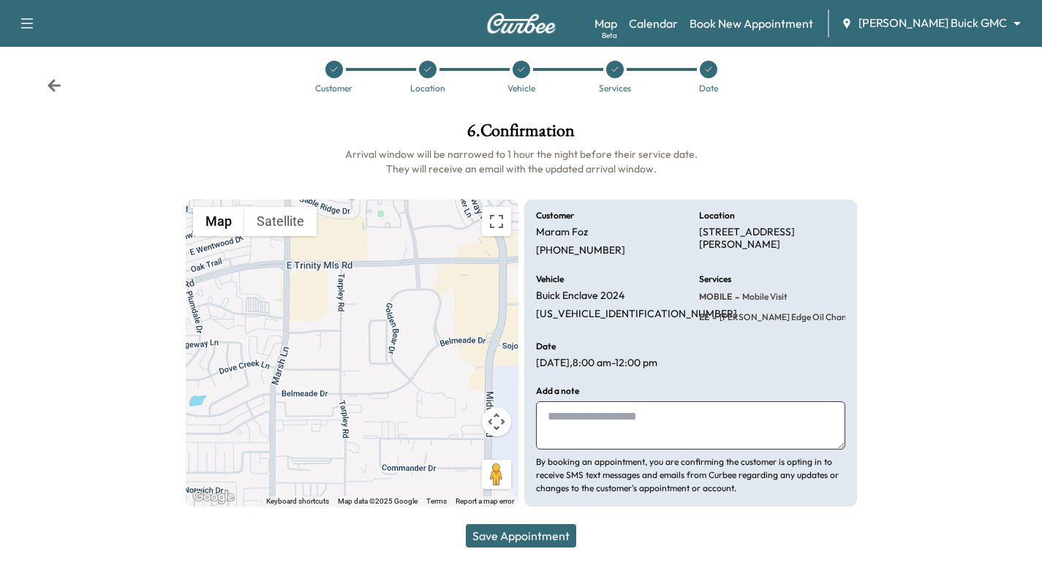
drag, startPoint x: 532, startPoint y: 536, endPoint x: 550, endPoint y: 564, distance: 32.9
click at [531, 536] on button "Save Appointment" at bounding box center [521, 535] width 110 height 23
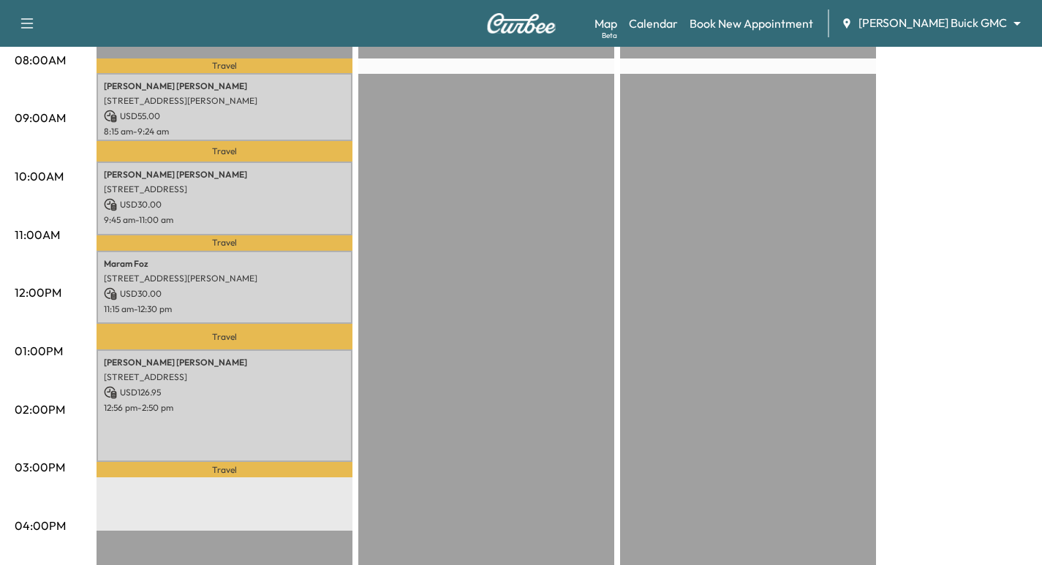
scroll to position [329, 0]
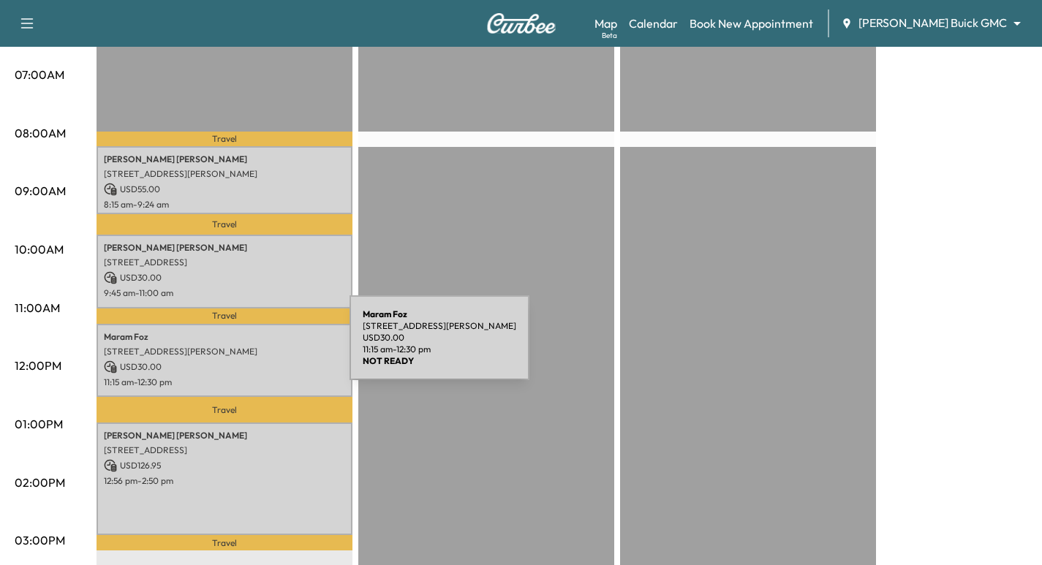
click at [241, 369] on p "USD 30.00" at bounding box center [224, 366] width 241 height 13
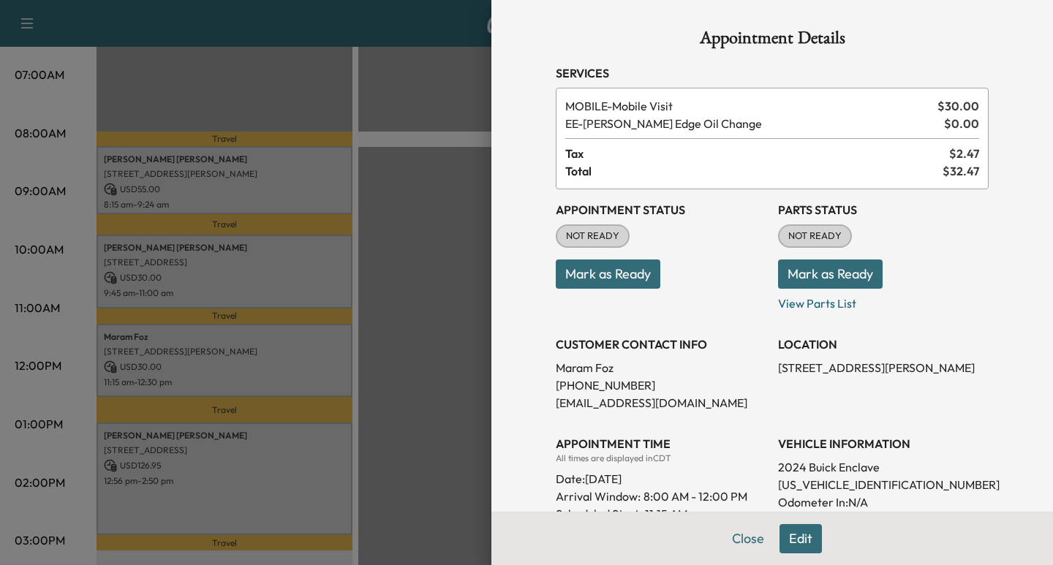
click at [404, 179] on div at bounding box center [526, 282] width 1053 height 565
